Goal: Information Seeking & Learning: Find specific fact

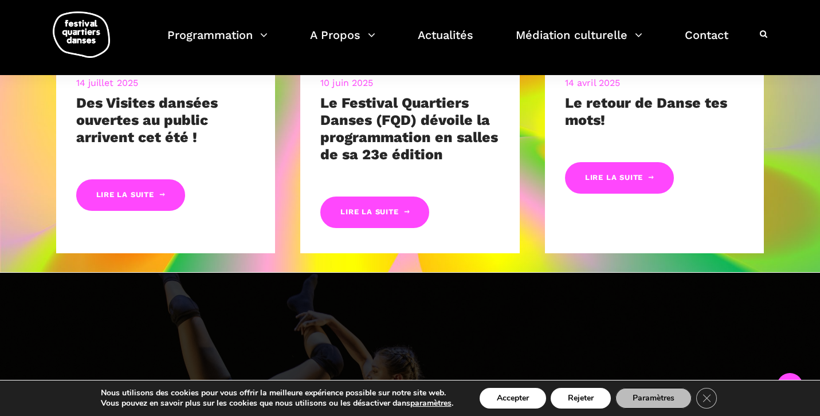
scroll to position [640, 0]
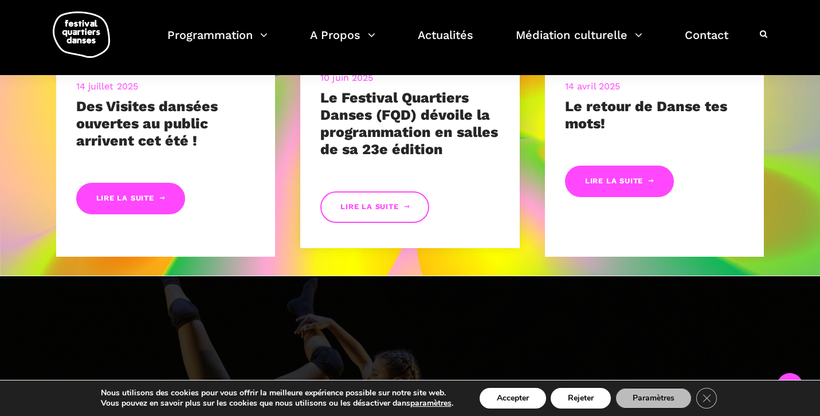
click at [385, 217] on link "Lire la suite" at bounding box center [374, 207] width 109 height 32
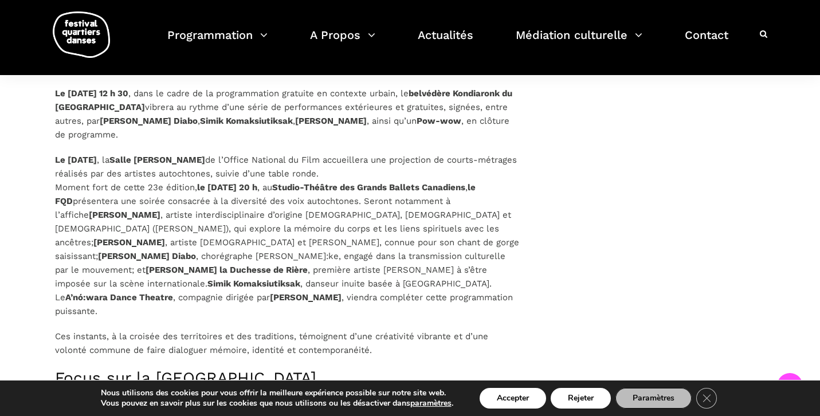
scroll to position [1609, 0]
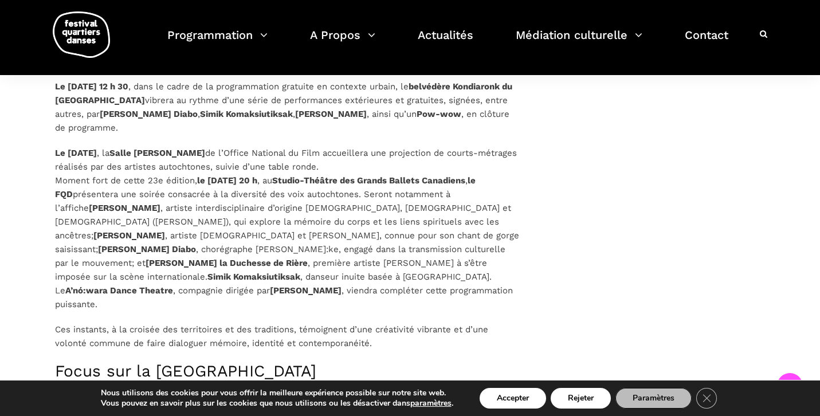
click at [205, 151] on strong "Salle [PERSON_NAME]" at bounding box center [157, 153] width 96 height 10
click at [159, 152] on p "Le lundi 8 septembre , la Salle Alanis Obomsawin de l’Office National du Film a…" at bounding box center [288, 228] width 466 height 165
click at [97, 150] on strong "Le lundi 8 septembre" at bounding box center [76, 153] width 42 height 10
click at [284, 147] on p "Le lundi 8 septembre , la Salle Alanis Obomsawin de l’Office National du Film a…" at bounding box center [288, 228] width 466 height 165
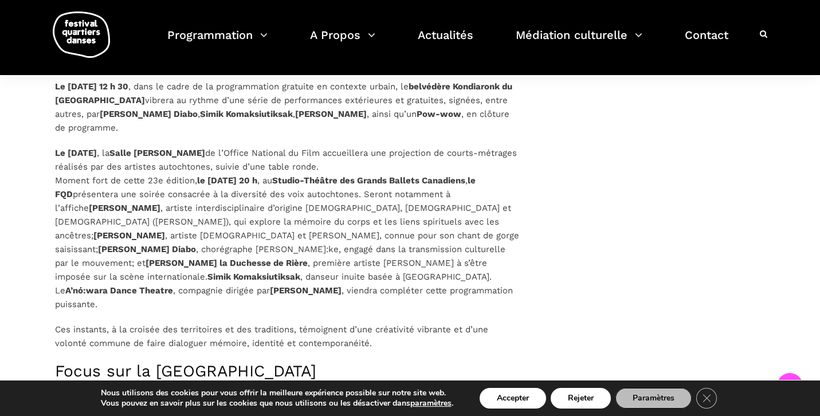
click at [289, 266] on p "Le lundi 8 septembre , la Salle Alanis Obomsawin de l’Office National du Film a…" at bounding box center [288, 228] width 466 height 165
click at [518, 404] on button "Accepter" at bounding box center [512, 398] width 66 height 21
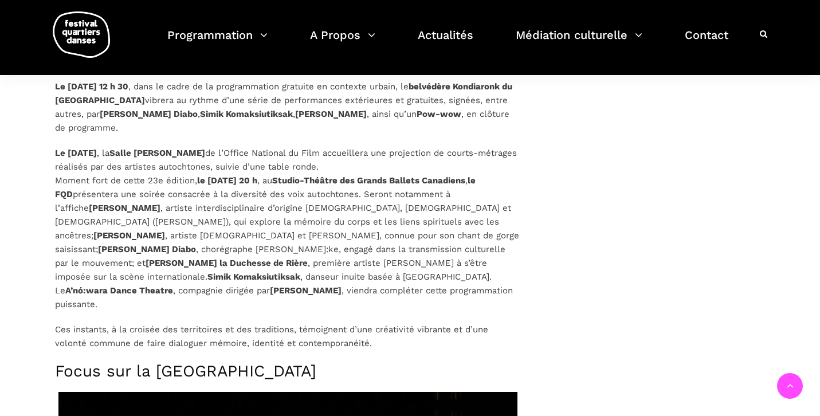
click at [205, 155] on strong "Salle Alanis Obomsawin" at bounding box center [157, 153] width 96 height 10
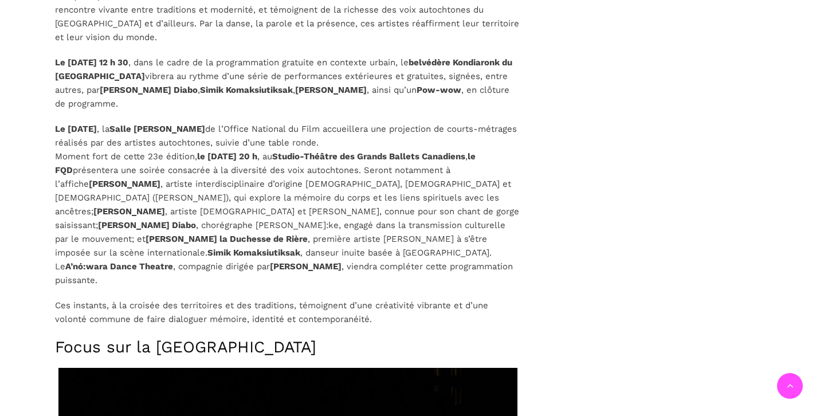
scroll to position [1632, 0]
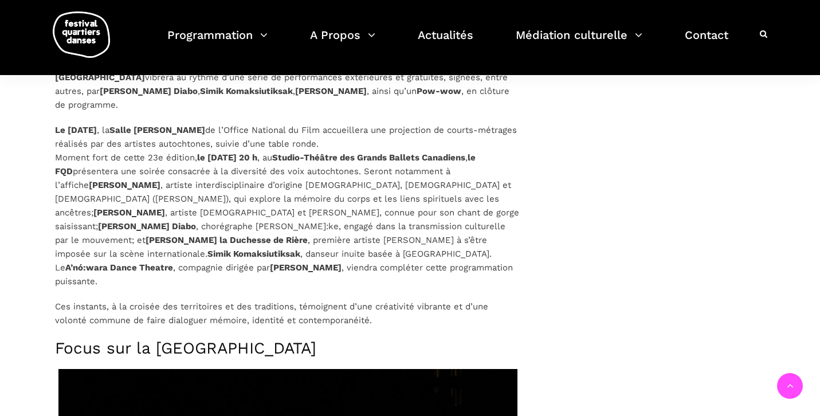
drag, startPoint x: 156, startPoint y: 126, endPoint x: 261, endPoint y: 127, distance: 104.8
click at [261, 127] on p "Le lundi 8 septembre , la Salle Alanis Obomsawin de l’Office National du Film a…" at bounding box center [288, 205] width 466 height 165
copy p "Salle Alanis Obomsawin"
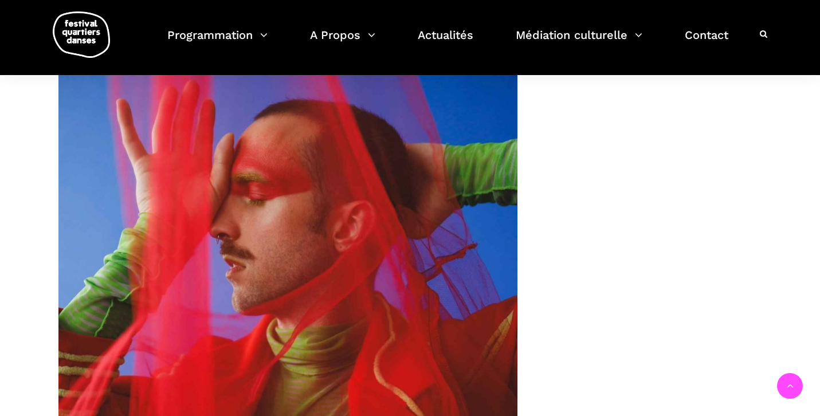
scroll to position [2424, 0]
